Goal: Task Accomplishment & Management: Use online tool/utility

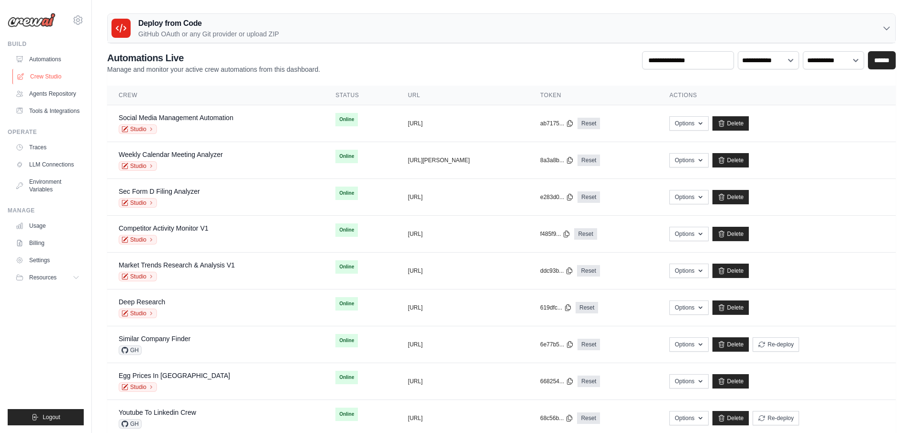
click at [42, 77] on link "Crew Studio" at bounding box center [48, 76] width 72 height 15
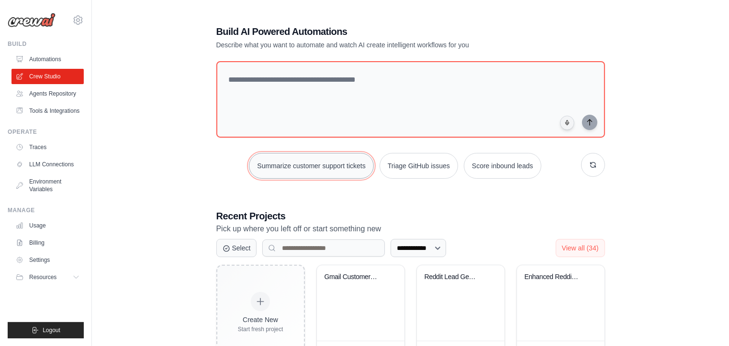
click at [318, 167] on button "Summarize customer support tickets" at bounding box center [311, 166] width 124 height 26
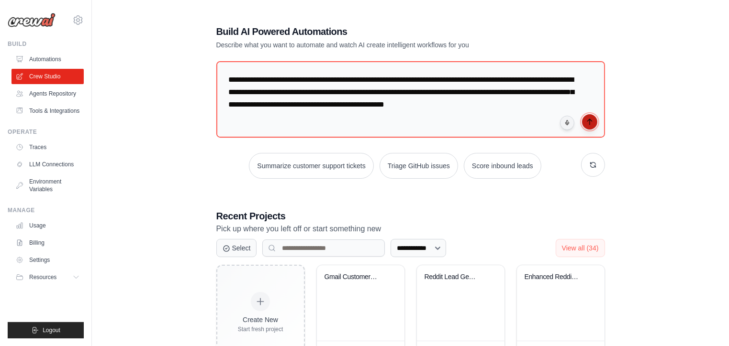
click at [587, 121] on icon "submit" at bounding box center [589, 122] width 4 height 6
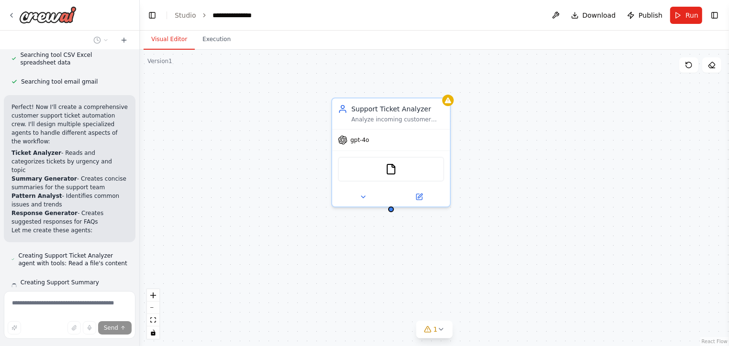
scroll to position [319, 0]
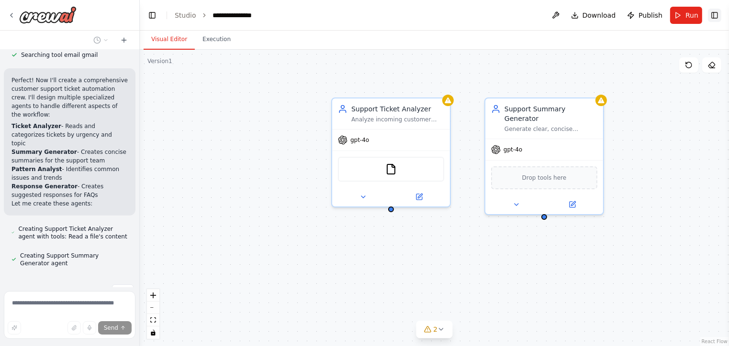
click at [713, 19] on button "Toggle Right Sidebar" at bounding box center [714, 15] width 13 height 13
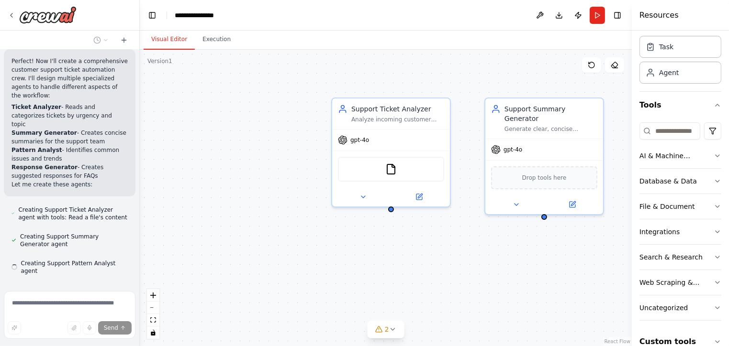
scroll to position [40, 0]
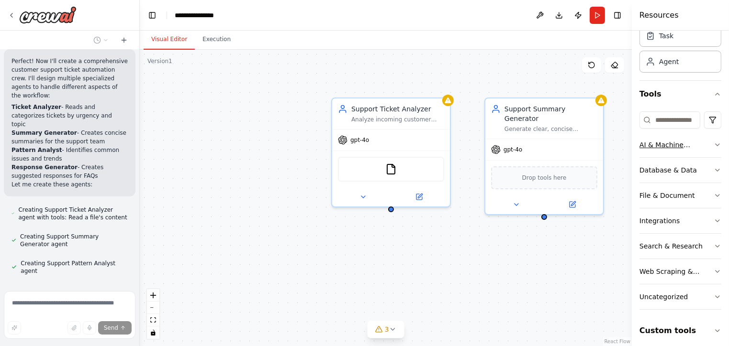
click at [656, 145] on div "AI & Machine Learning" at bounding box center [676, 145] width 74 height 10
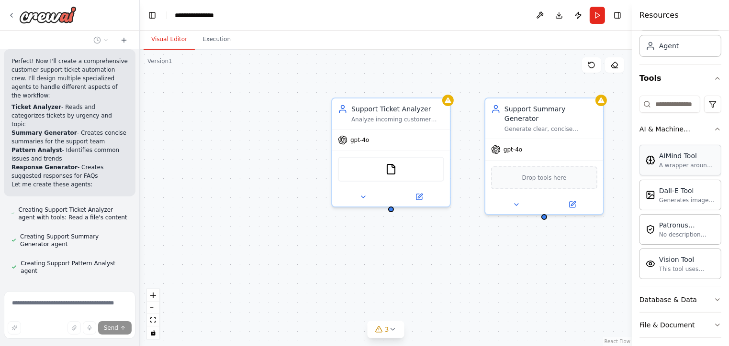
scroll to position [60, 0]
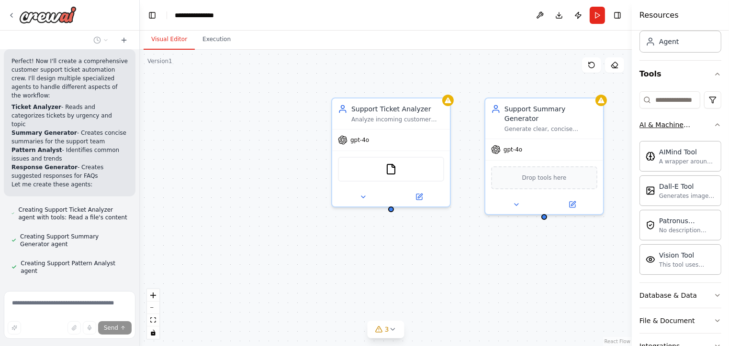
click at [658, 128] on div "AI & Machine Learning" at bounding box center [676, 125] width 74 height 10
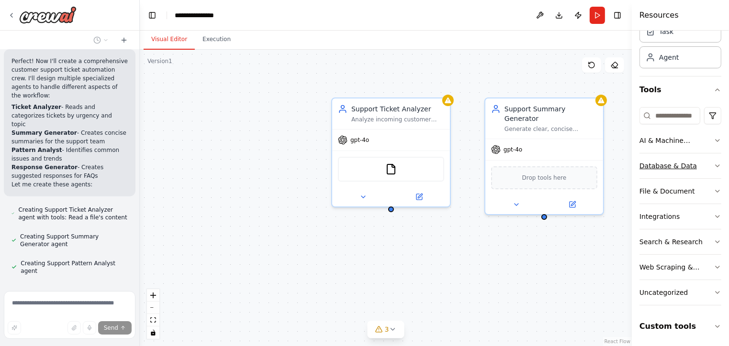
scroll to position [365, 0]
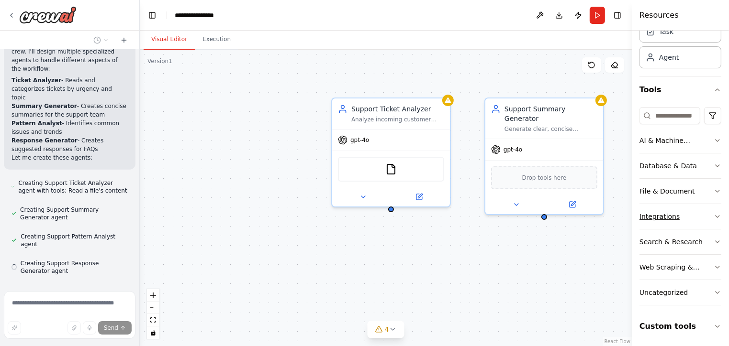
click at [658, 213] on div "Integrations" at bounding box center [659, 217] width 40 height 10
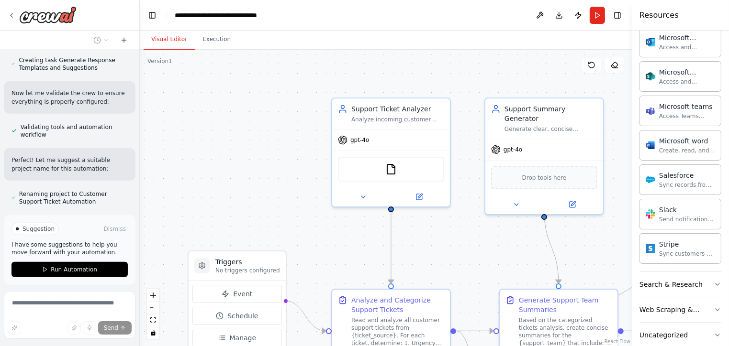
scroll to position [724, 0]
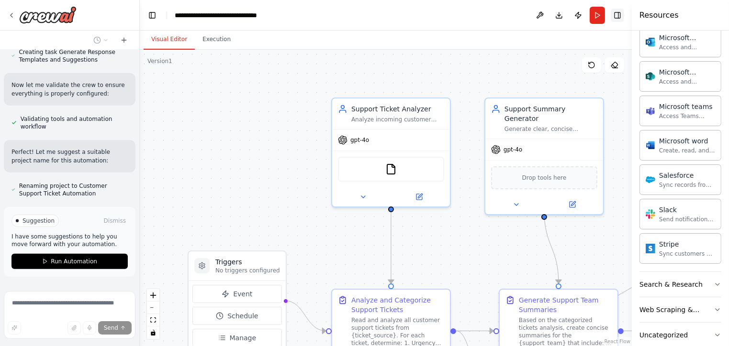
click at [617, 10] on button "Toggle Right Sidebar" at bounding box center [617, 15] width 13 height 13
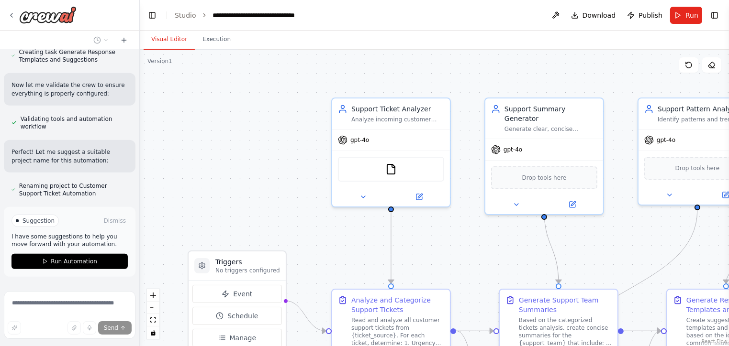
drag, startPoint x: 479, startPoint y: 154, endPoint x: 443, endPoint y: 181, distance: 45.5
click at [444, 181] on div ".deletable-edge-delete-btn { width: 20px; height: 20px; border: 0px solid #ffff…" at bounding box center [434, 198] width 589 height 297
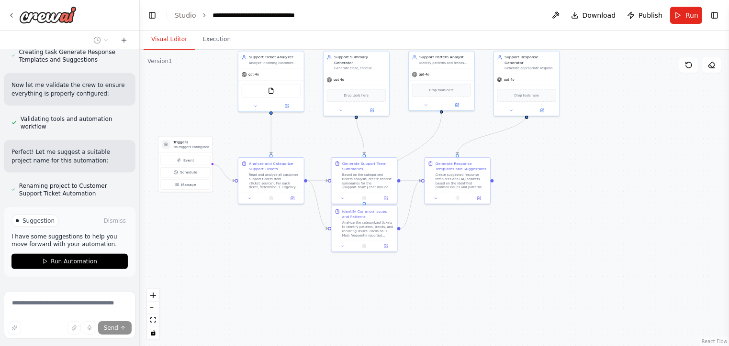
drag, startPoint x: 450, startPoint y: 227, endPoint x: 327, endPoint y: 128, distance: 157.9
click at [327, 128] on div ".deletable-edge-delete-btn { width: 20px; height: 20px; border: 0px solid #ffff…" at bounding box center [434, 198] width 589 height 297
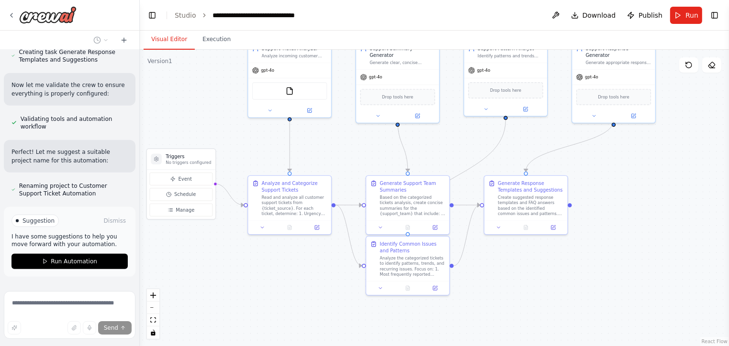
drag, startPoint x: 319, startPoint y: 140, endPoint x: 370, endPoint y: 156, distance: 53.4
click at [370, 156] on div ".deletable-edge-delete-btn { width: 20px; height: 20px; border: 0px solid #ffff…" at bounding box center [434, 198] width 589 height 297
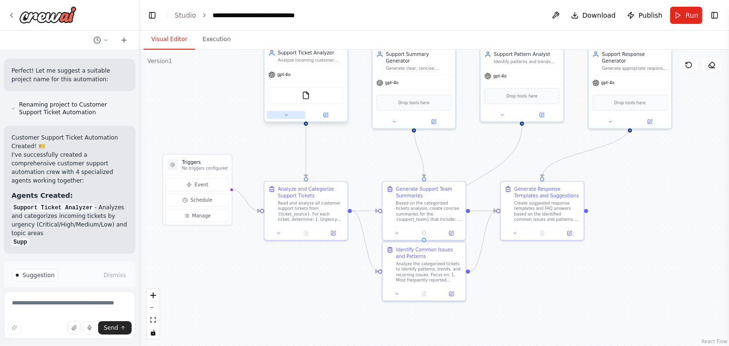
click at [283, 118] on button at bounding box center [286, 115] width 38 height 8
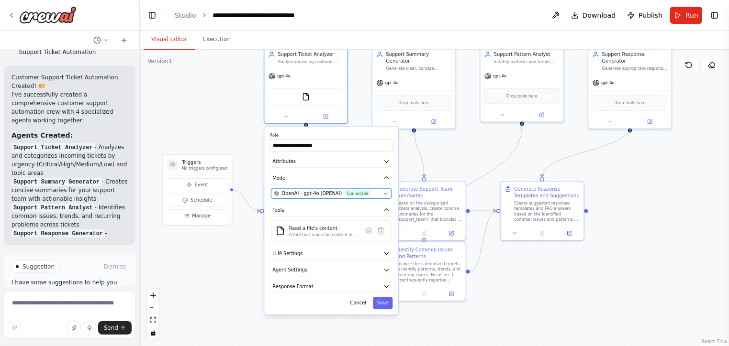
click at [375, 193] on div "OpenAI - gpt-4o (OPENAI) Connected" at bounding box center [327, 193] width 106 height 7
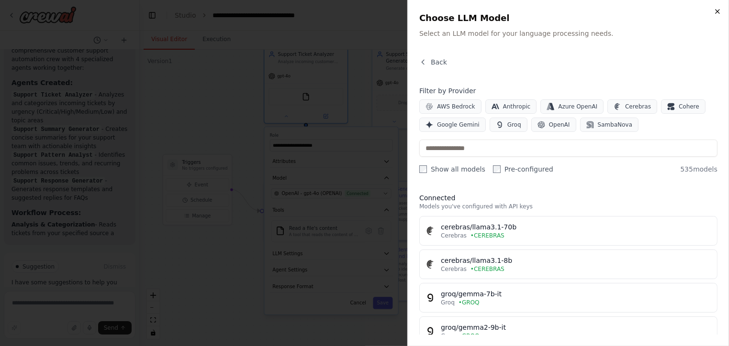
click at [720, 12] on icon "button" at bounding box center [718, 12] width 8 height 8
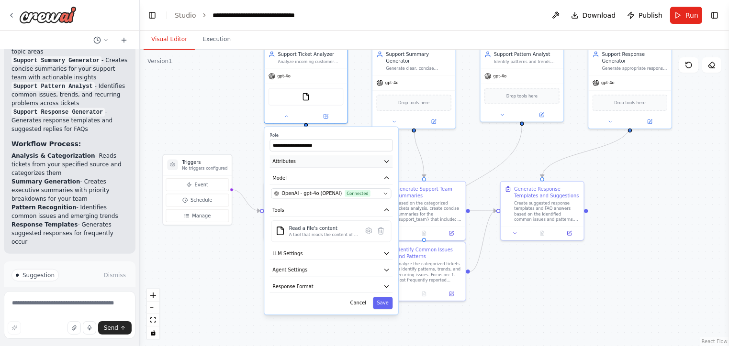
click at [338, 164] on button "Attributes" at bounding box center [331, 162] width 123 height 12
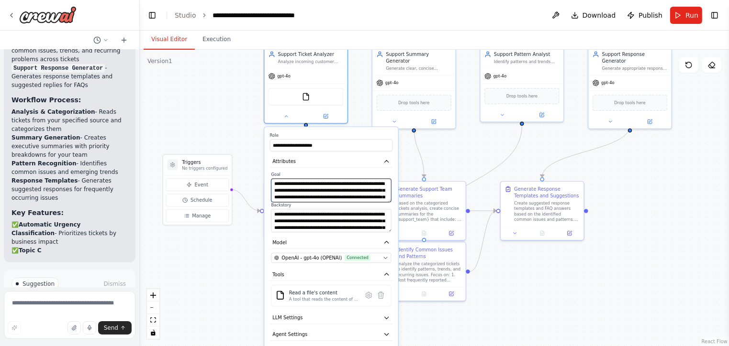
click at [291, 186] on textarea "**********" at bounding box center [331, 190] width 120 height 23
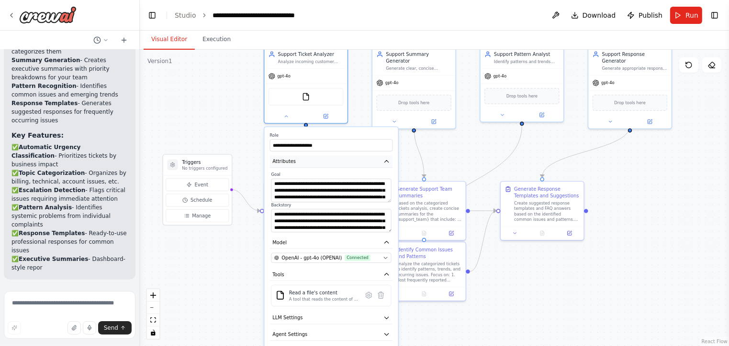
click at [390, 162] on button "Attributes" at bounding box center [331, 162] width 123 height 12
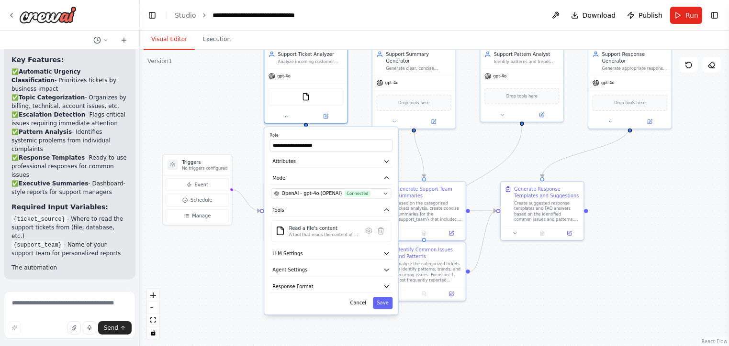
click at [245, 219] on div ".deletable-edge-delete-btn { width: 20px; height: 20px; border: 0px solid #ffff…" at bounding box center [434, 198] width 589 height 297
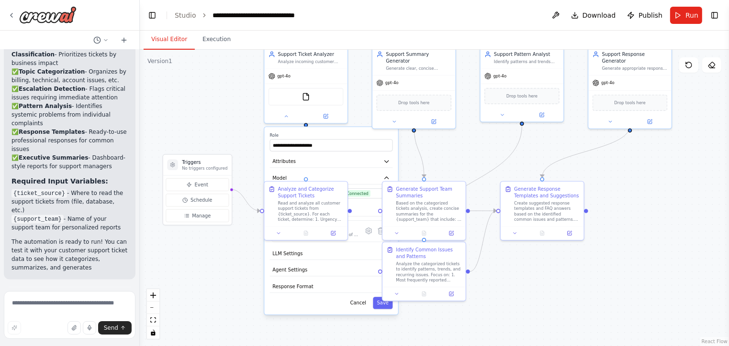
click at [408, 139] on div ".deletable-edge-delete-btn { width: 20px; height: 20px; border: 0px solid #ffff…" at bounding box center [434, 198] width 589 height 297
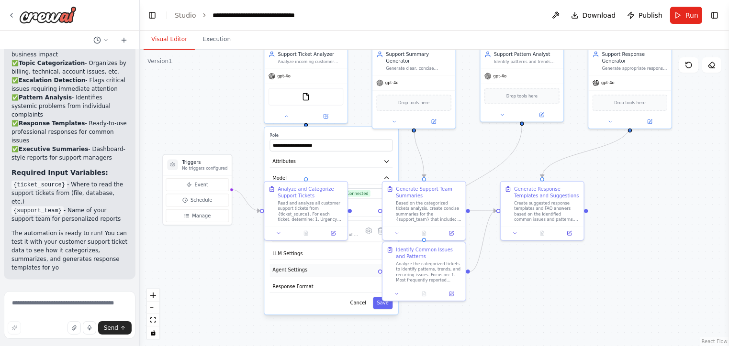
scroll to position [1219, 0]
click at [382, 306] on button "Save" at bounding box center [383, 303] width 20 height 12
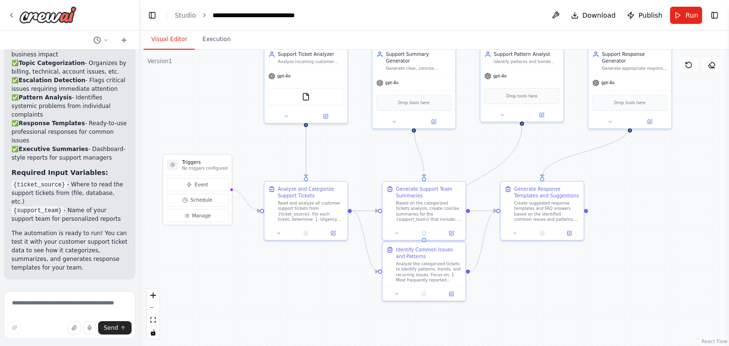
click at [257, 278] on div ".deletable-edge-delete-btn { width: 20px; height: 20px; border: 0px solid #ffff…" at bounding box center [434, 198] width 589 height 297
click at [42, 308] on textarea at bounding box center [70, 315] width 132 height 48
click at [716, 15] on button "Toggle Right Sidebar" at bounding box center [714, 15] width 13 height 13
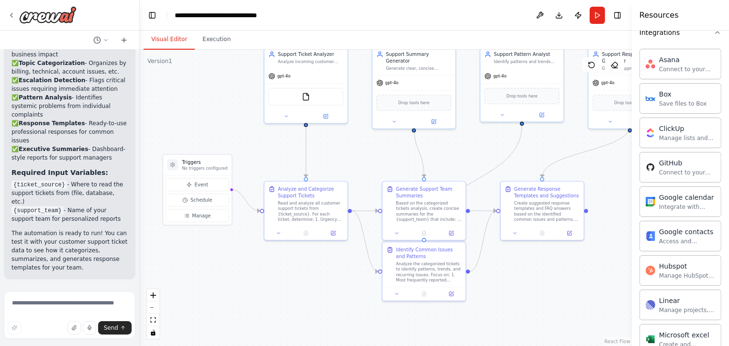
scroll to position [0, 0]
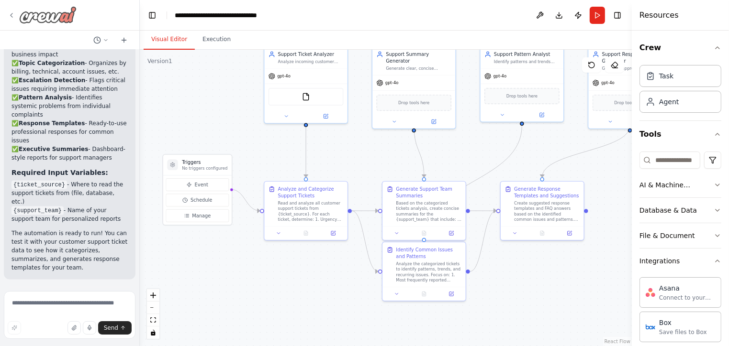
click at [12, 12] on icon at bounding box center [12, 15] width 8 height 8
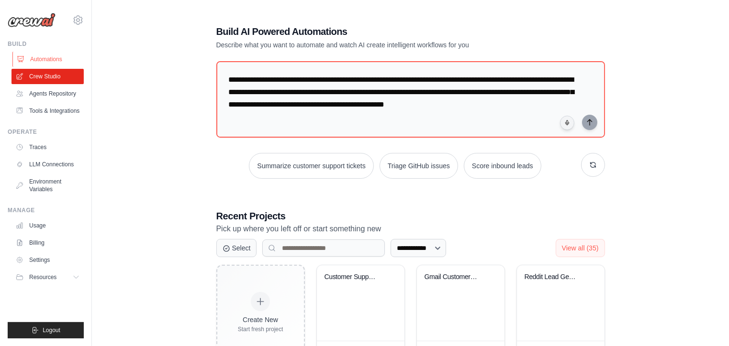
click at [41, 62] on link "Automations" at bounding box center [48, 59] width 72 height 15
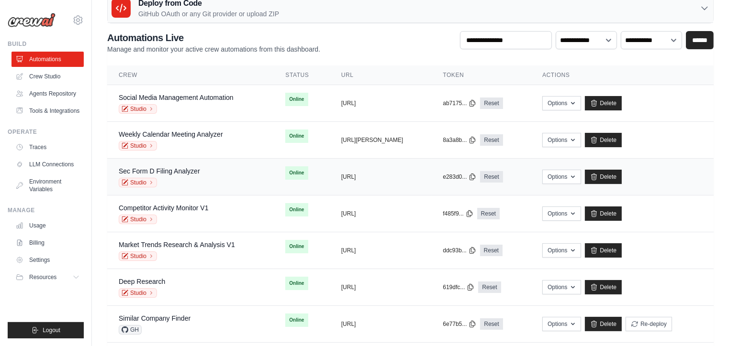
scroll to position [23, 0]
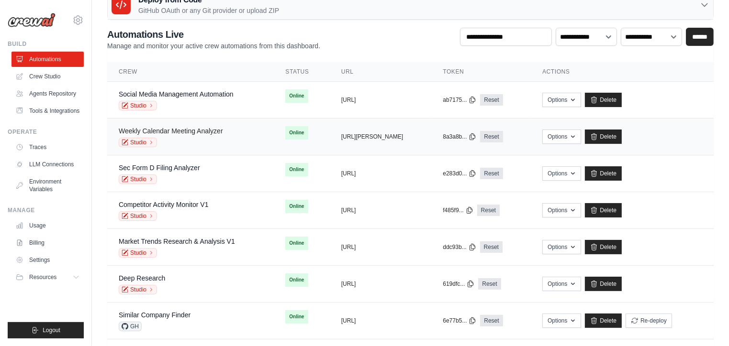
click at [160, 132] on link "Weekly Calendar Meeting Analyzer" at bounding box center [171, 131] width 104 height 8
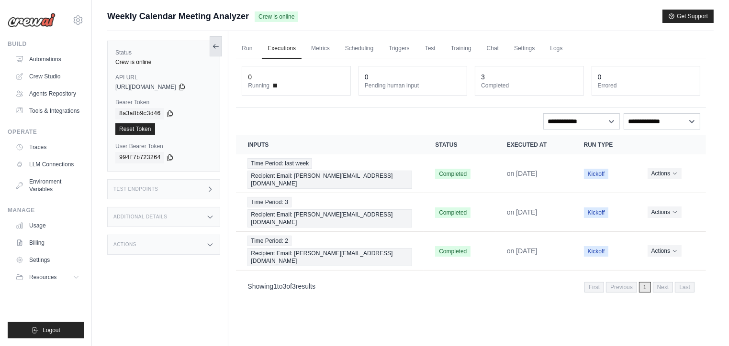
click at [212, 48] on icon at bounding box center [216, 47] width 8 height 8
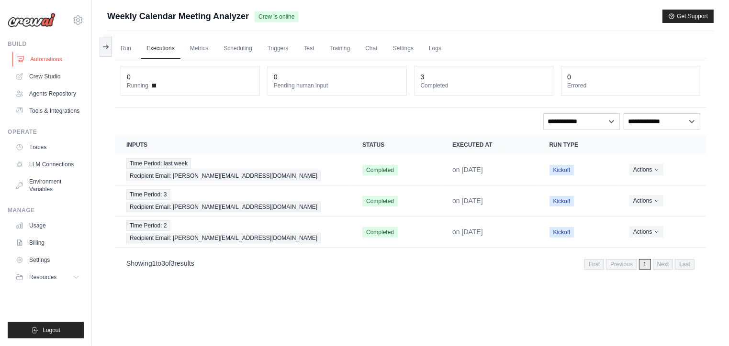
click at [44, 63] on link "Automations" at bounding box center [48, 59] width 72 height 15
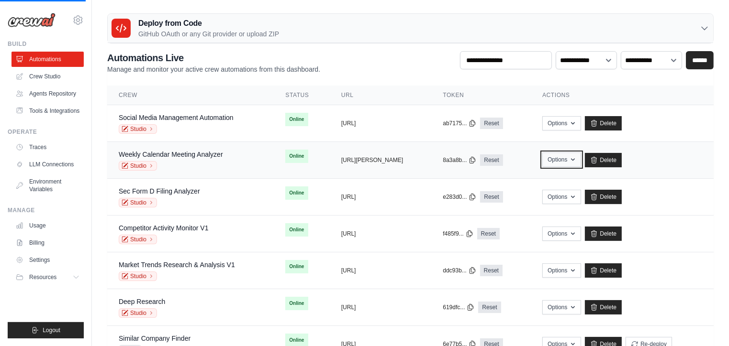
click at [577, 162] on icon "button" at bounding box center [573, 160] width 8 height 8
click at [526, 184] on td "copied e283d0... Reset" at bounding box center [481, 197] width 100 height 37
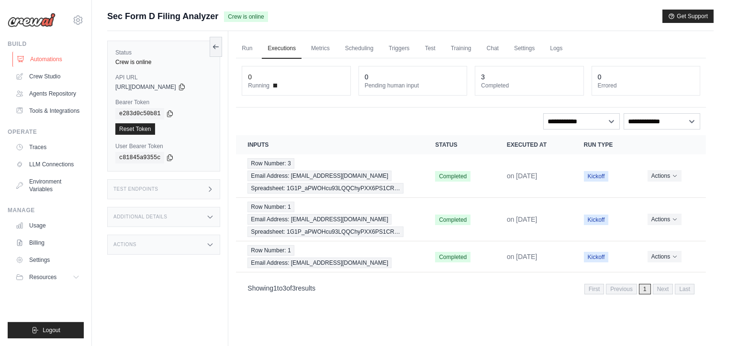
click at [42, 61] on link "Automations" at bounding box center [48, 59] width 72 height 15
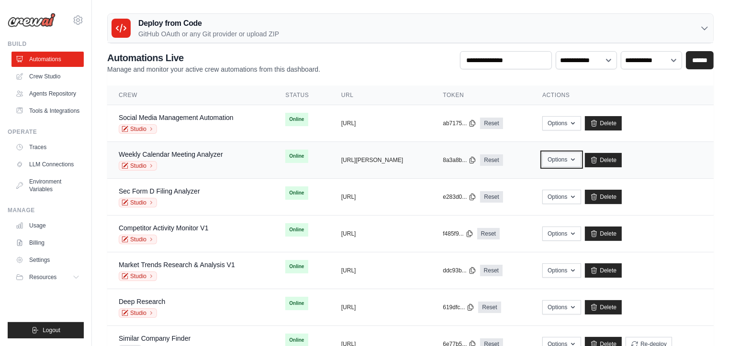
click at [577, 159] on icon "button" at bounding box center [573, 160] width 8 height 8
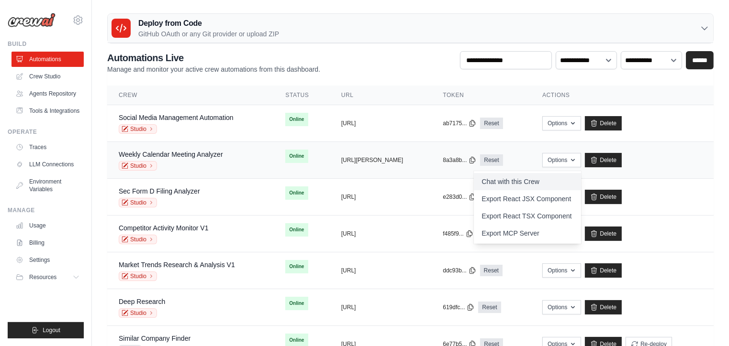
click at [537, 180] on link "Chat with this Crew" at bounding box center [527, 181] width 107 height 17
click at [39, 146] on link "Traces" at bounding box center [48, 147] width 72 height 15
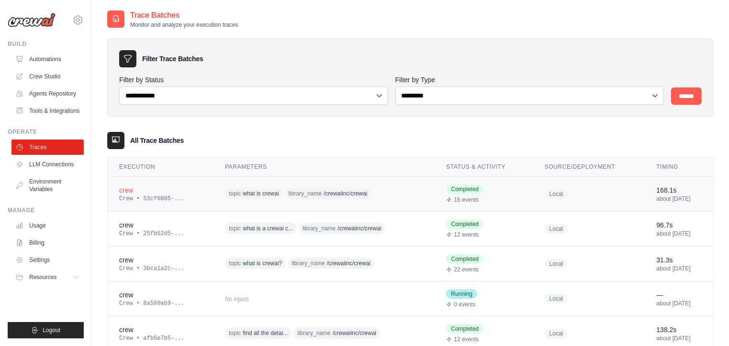
click at [161, 196] on div "Crew • 53cf6805-..." at bounding box center [160, 199] width 83 height 8
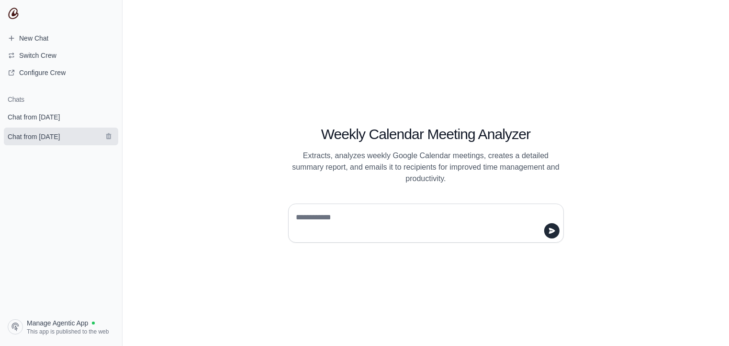
click at [35, 135] on span "Chat from July 31" at bounding box center [34, 137] width 52 height 10
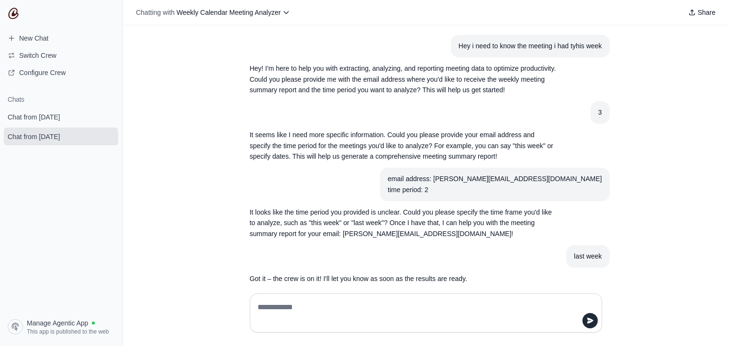
scroll to position [68, 0]
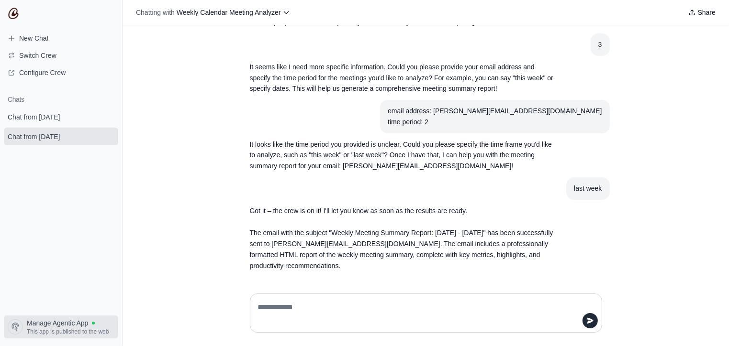
click at [55, 324] on span "Manage Agentic App" at bounding box center [57, 324] width 61 height 10
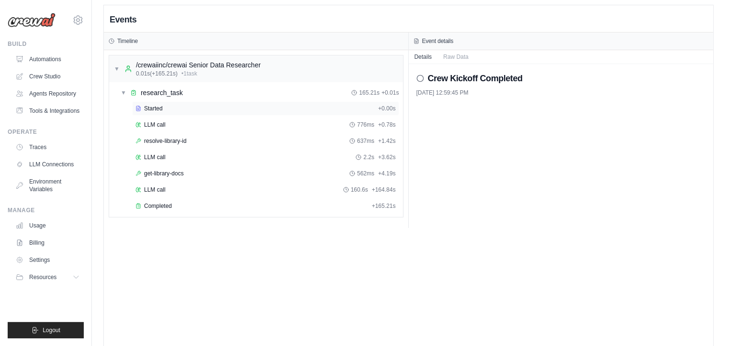
click at [157, 105] on span "Started" at bounding box center [153, 109] width 19 height 8
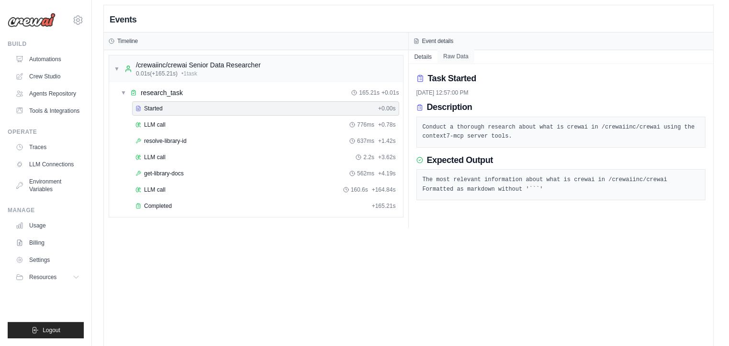
click at [452, 57] on button "Raw Data" at bounding box center [455, 56] width 37 height 13
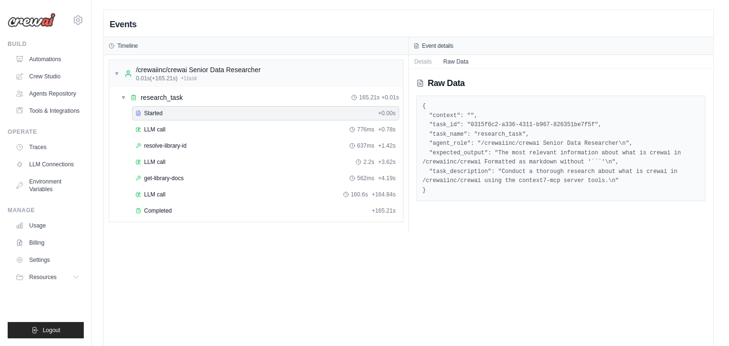
click at [26, 26] on img at bounding box center [32, 20] width 48 height 14
click at [48, 109] on link "Tools & Integrations" at bounding box center [48, 110] width 72 height 15
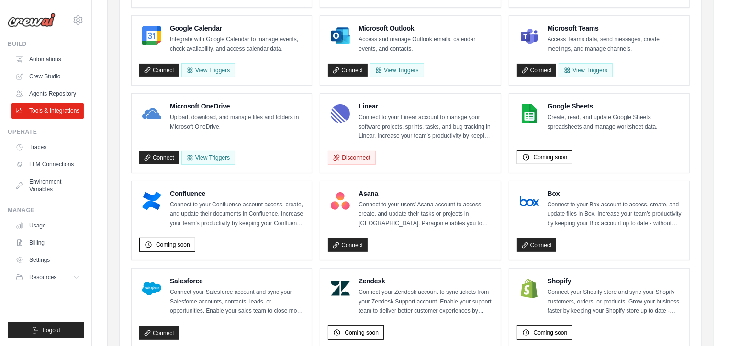
scroll to position [193, 0]
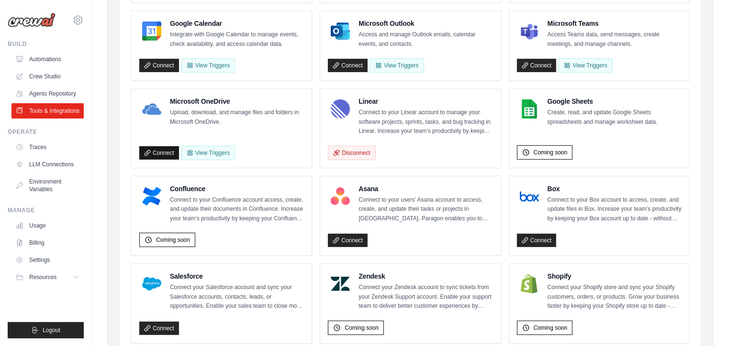
click at [155, 153] on link "Connect" at bounding box center [159, 152] width 40 height 13
